Goal: Register for event/course

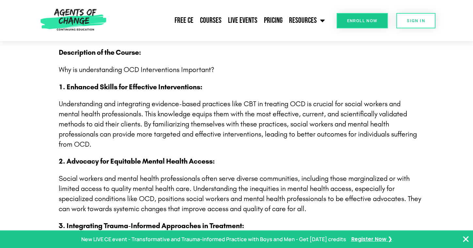
scroll to position [315, 0]
click at [182, 20] on link "Free CE" at bounding box center [183, 20] width 25 height 16
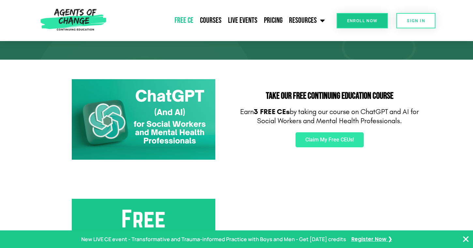
scroll to position [89, 0]
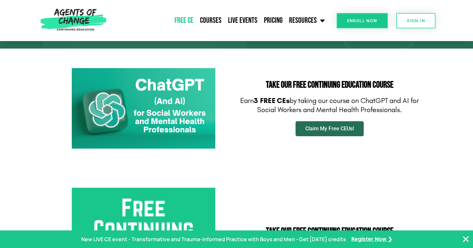
click at [322, 130] on span "Claim My Free CEUs!" at bounding box center [329, 128] width 49 height 5
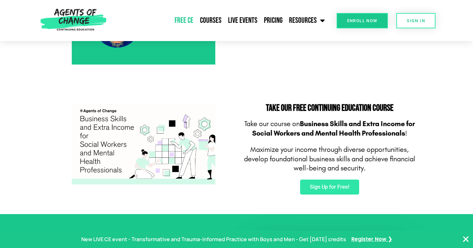
scroll to position [368, 0]
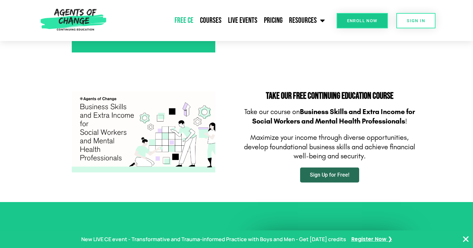
click at [321, 171] on link "Sign Up for Free!" at bounding box center [329, 175] width 59 height 15
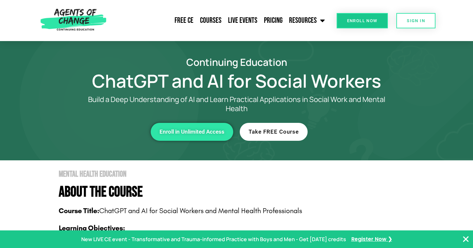
click at [287, 135] on link "Take FREE Course" at bounding box center [274, 132] width 68 height 18
